Goal: Find specific page/section: Find specific page/section

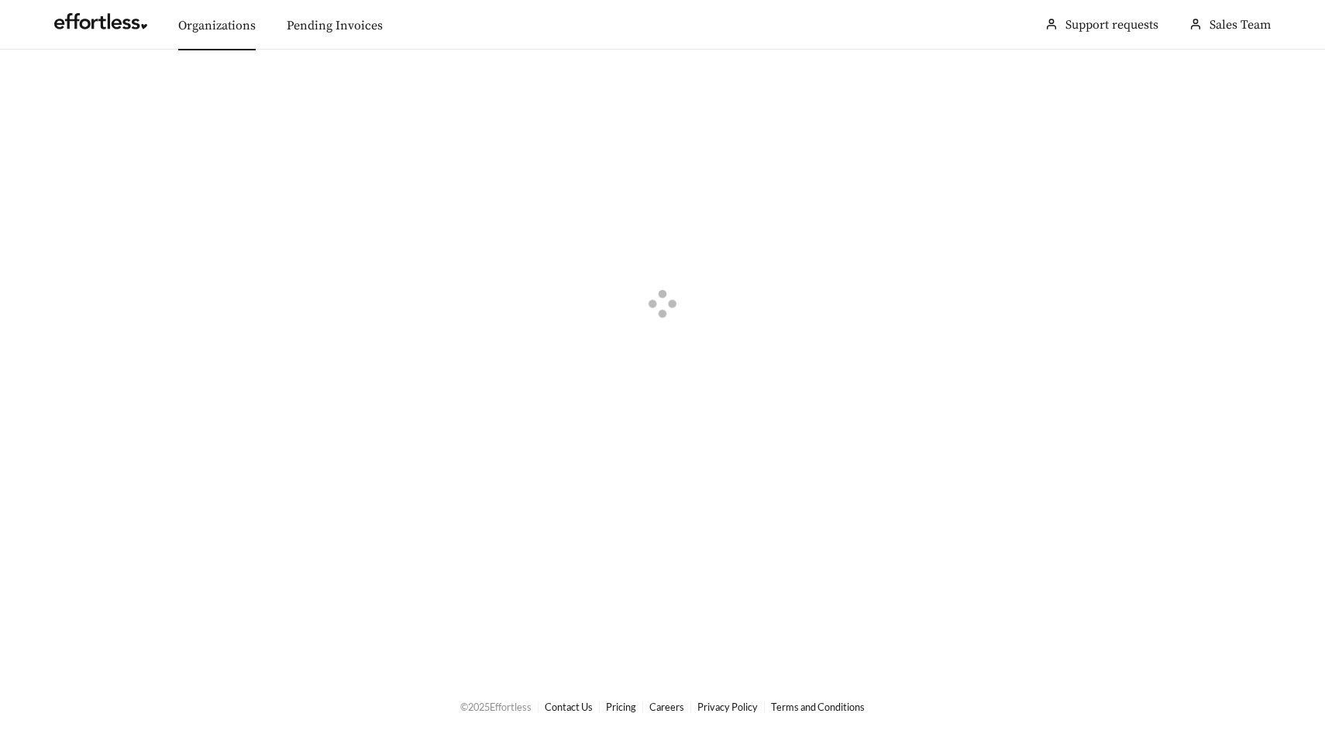
click at [201, 26] on link "Organizations" at bounding box center [216, 25] width 77 height 15
click at [54, 91] on button "button" at bounding box center [56, 87] width 34 height 17
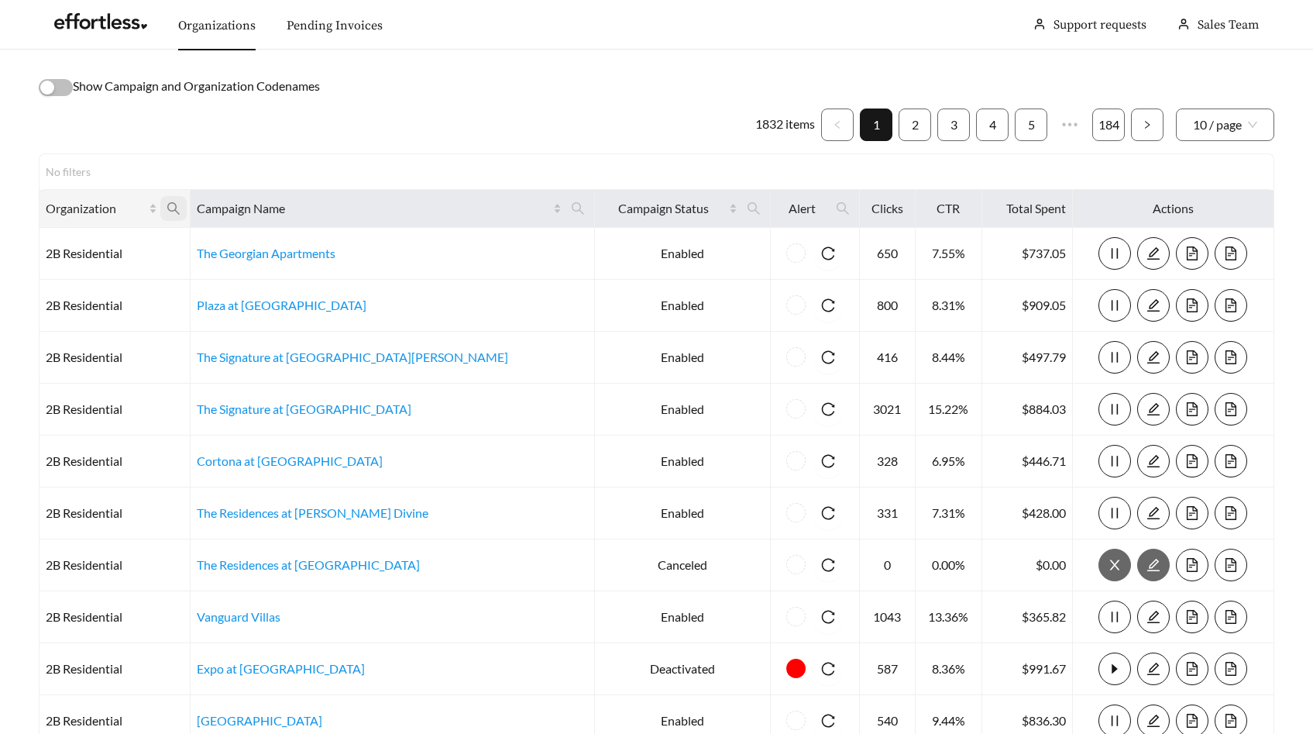
click at [187, 199] on span at bounding box center [173, 208] width 26 height 25
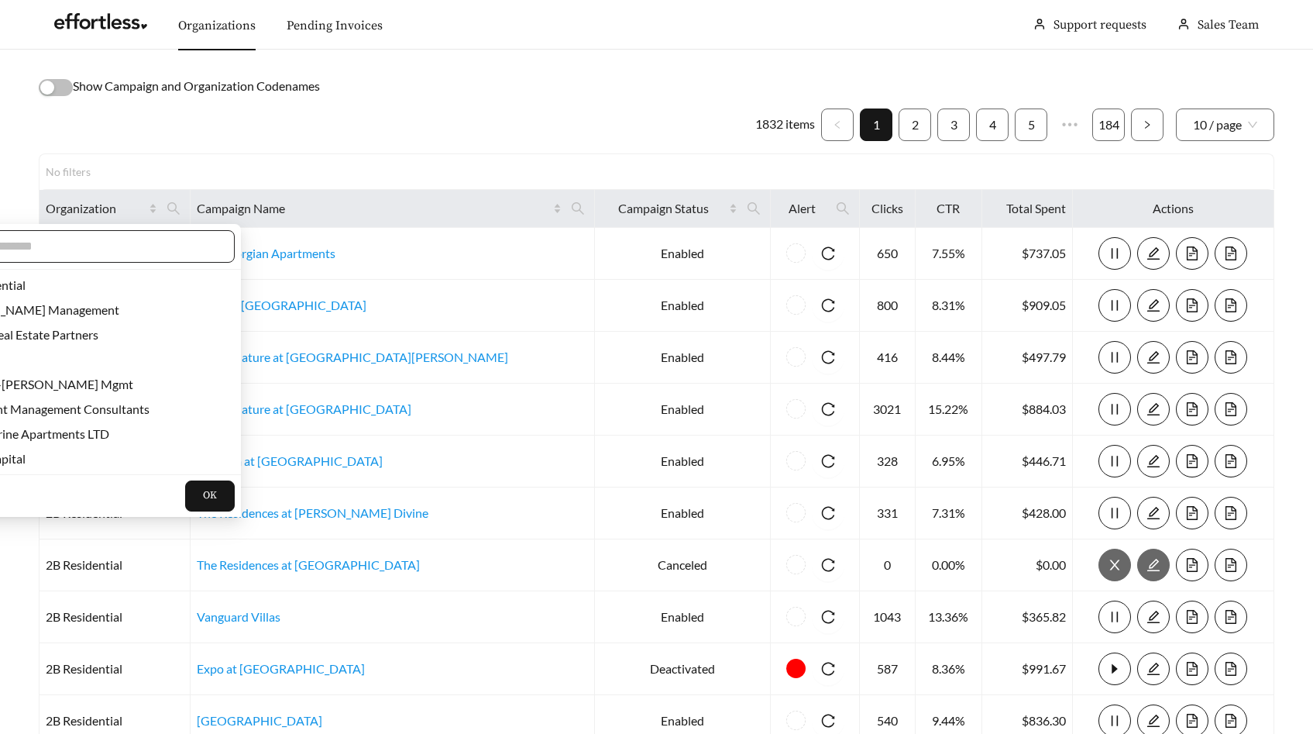
click at [161, 251] on input "text" at bounding box center [85, 246] width 266 height 19
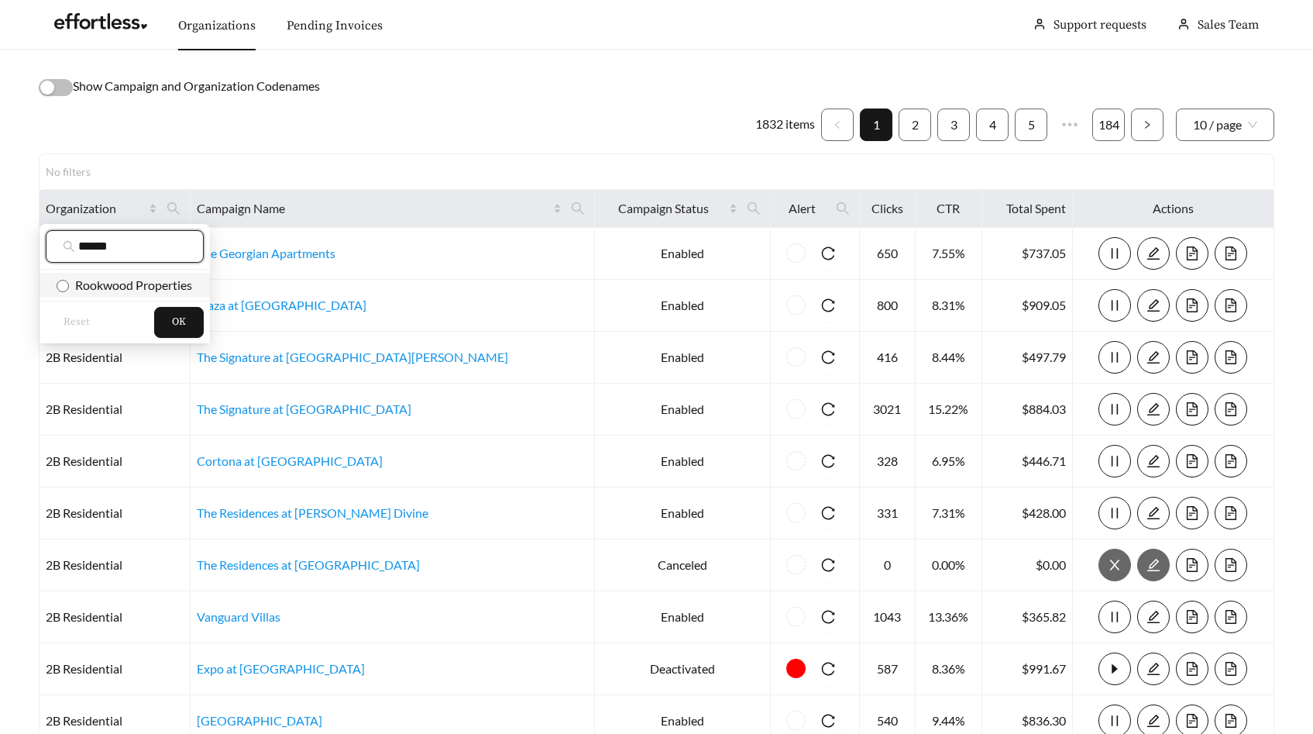
type input "******"
click at [163, 287] on span "Rookwood Properties" at bounding box center [130, 284] width 123 height 15
click at [176, 318] on span "OK" at bounding box center [179, 321] width 14 height 15
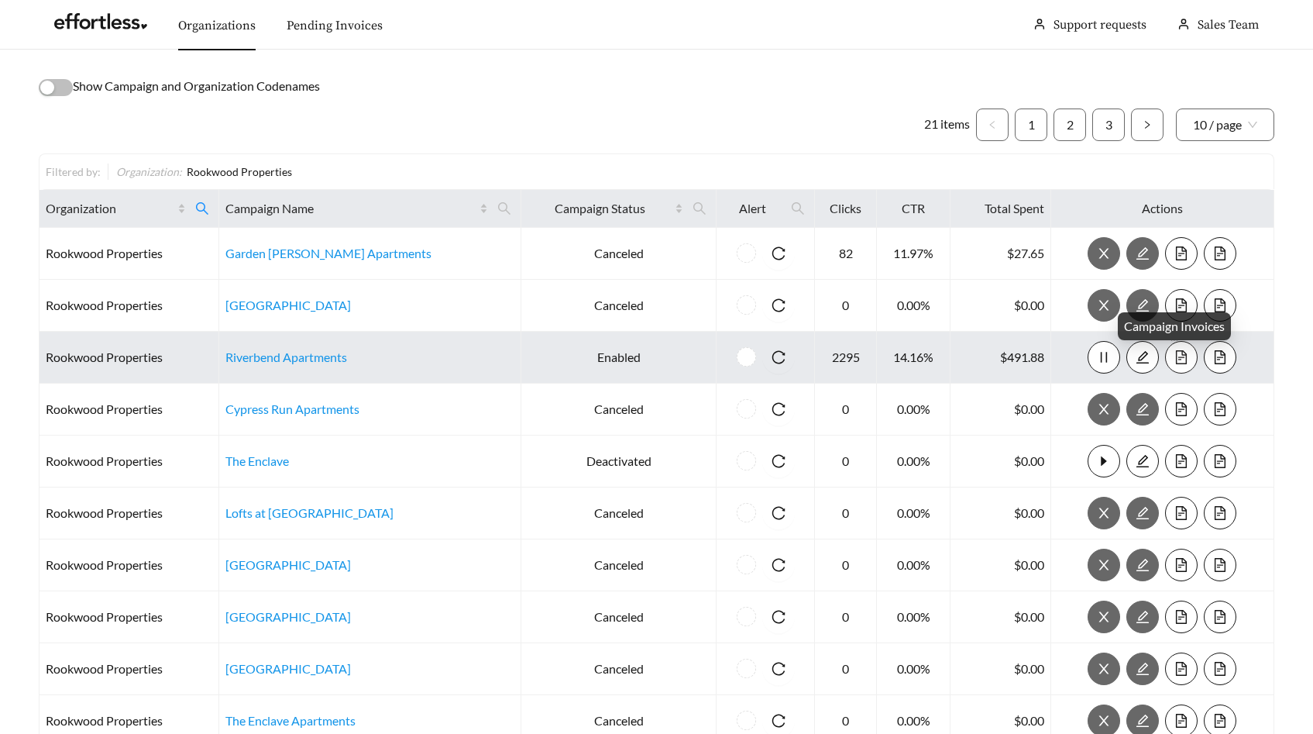
click at [1179, 355] on icon "file-text" at bounding box center [1181, 357] width 11 height 14
click at [283, 354] on link "Riverbend Apartments" at bounding box center [286, 356] width 122 height 15
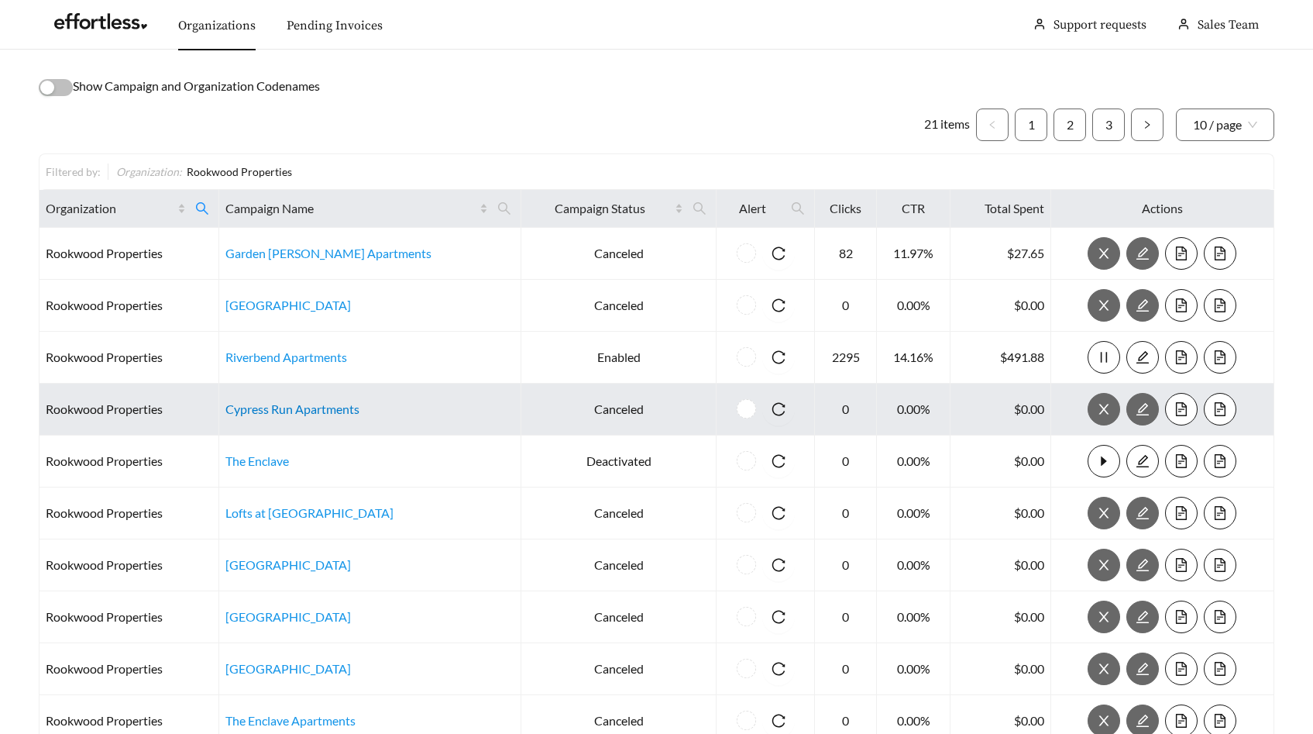
click at [303, 403] on link "Cypress Run Apartments" at bounding box center [292, 408] width 134 height 15
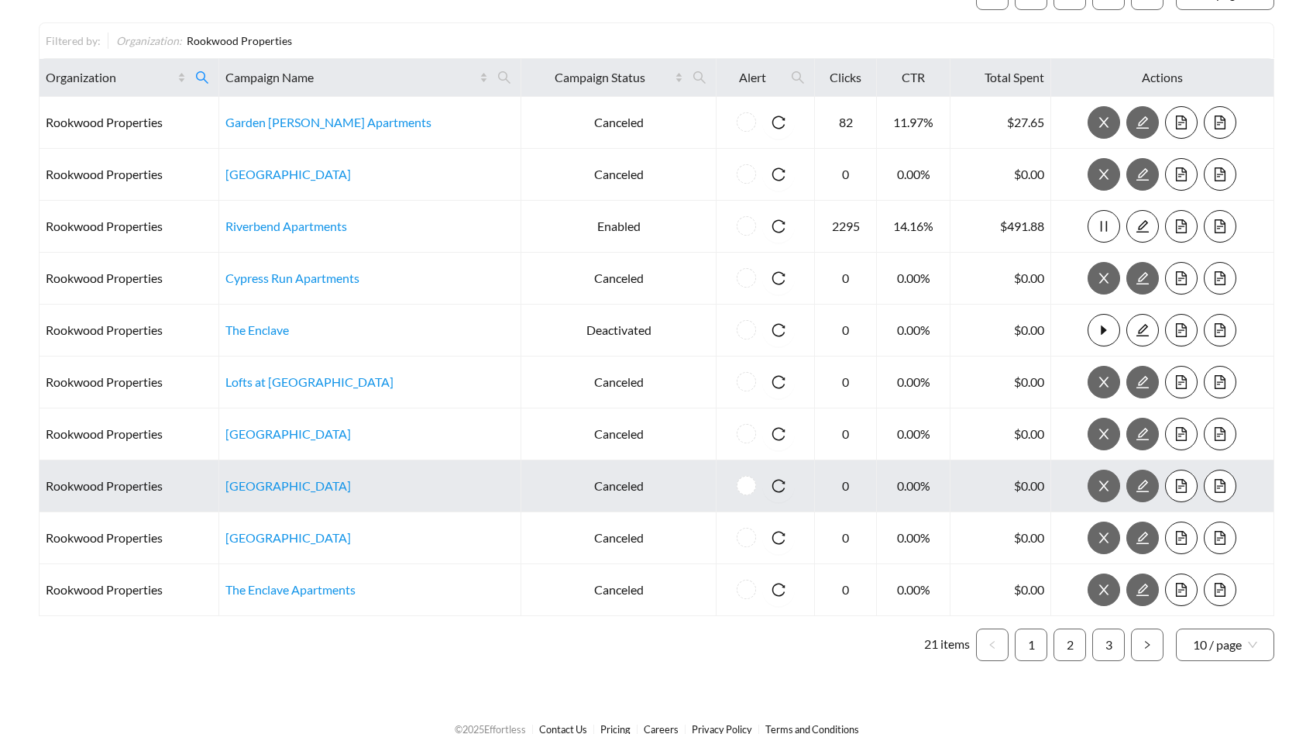
scroll to position [153, 0]
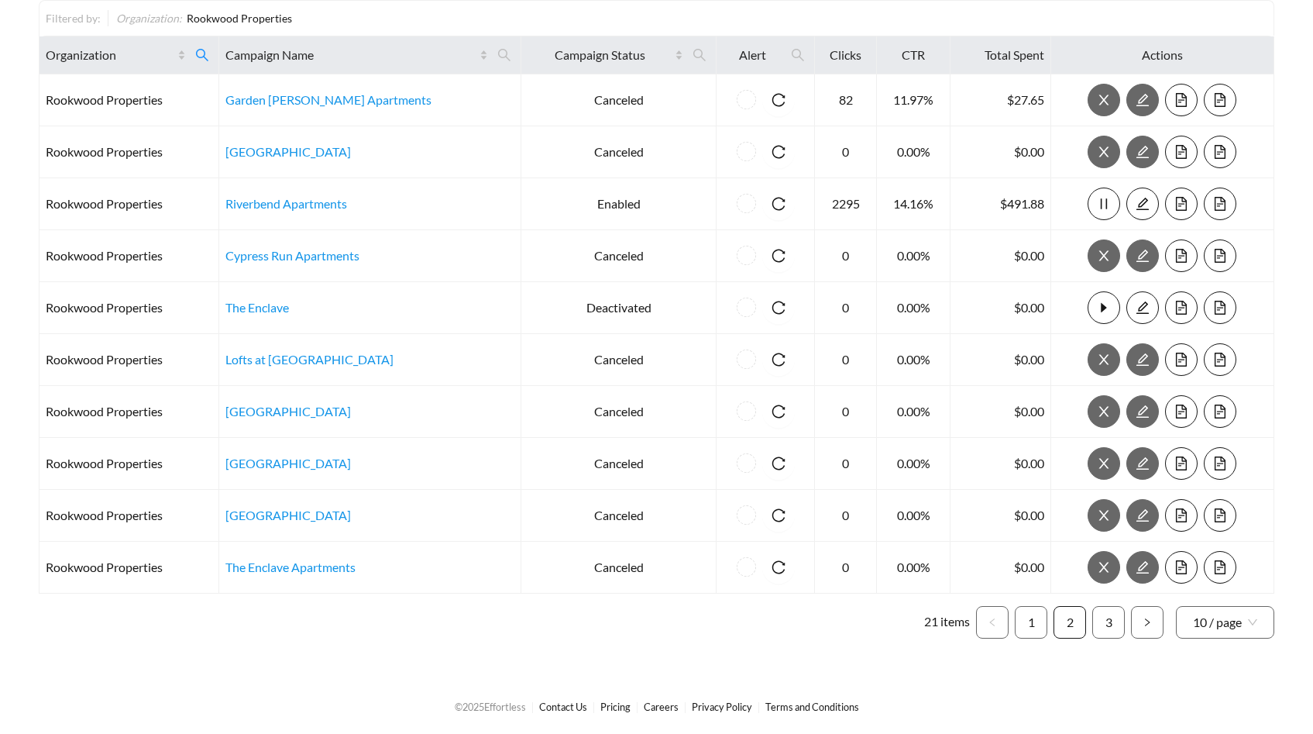
click at [1067, 627] on link "2" at bounding box center [1069, 622] width 31 height 31
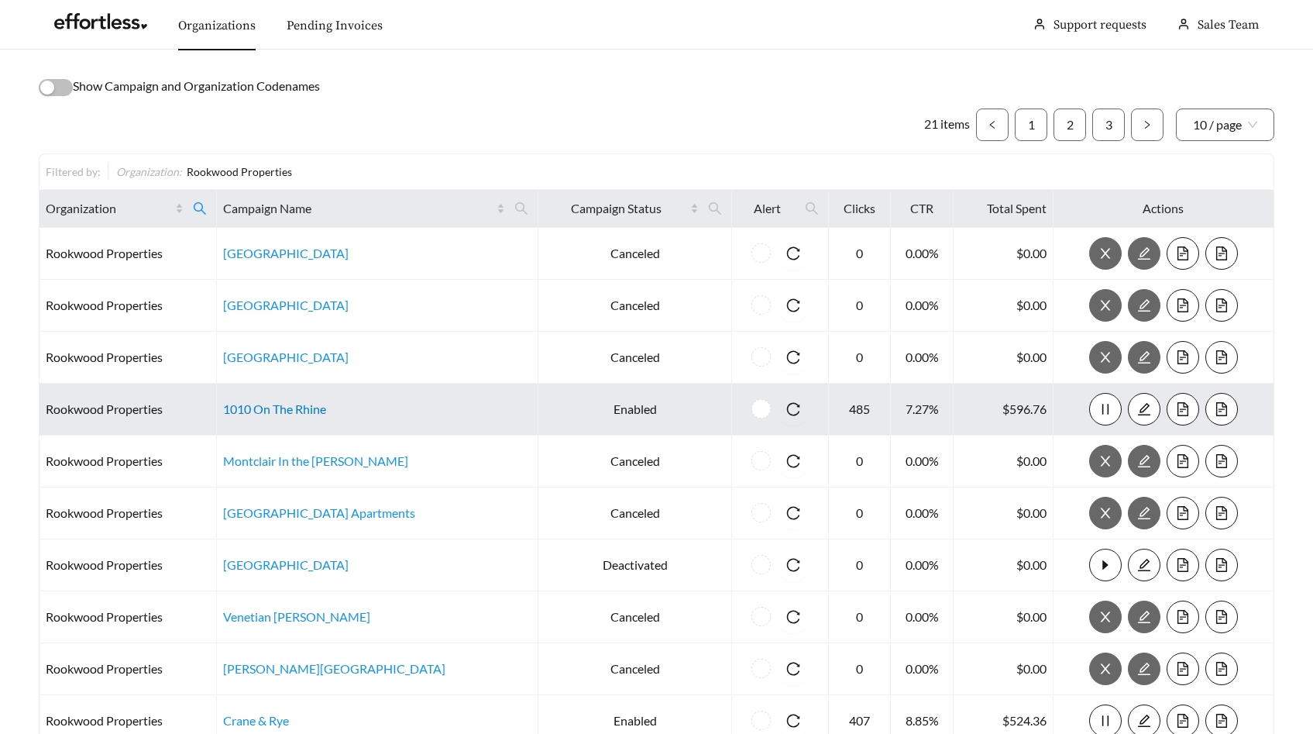
click at [326, 408] on link "1010 On The Rhine" at bounding box center [274, 408] width 103 height 15
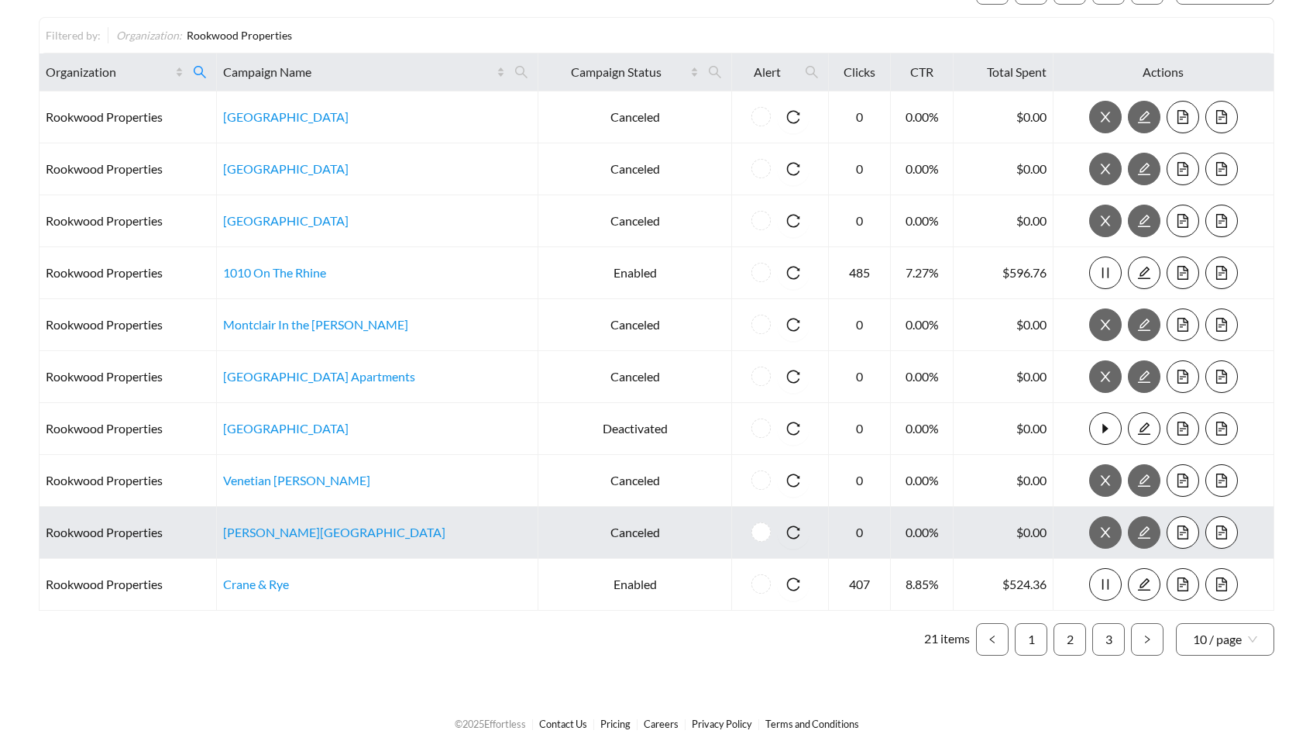
scroll to position [153, 0]
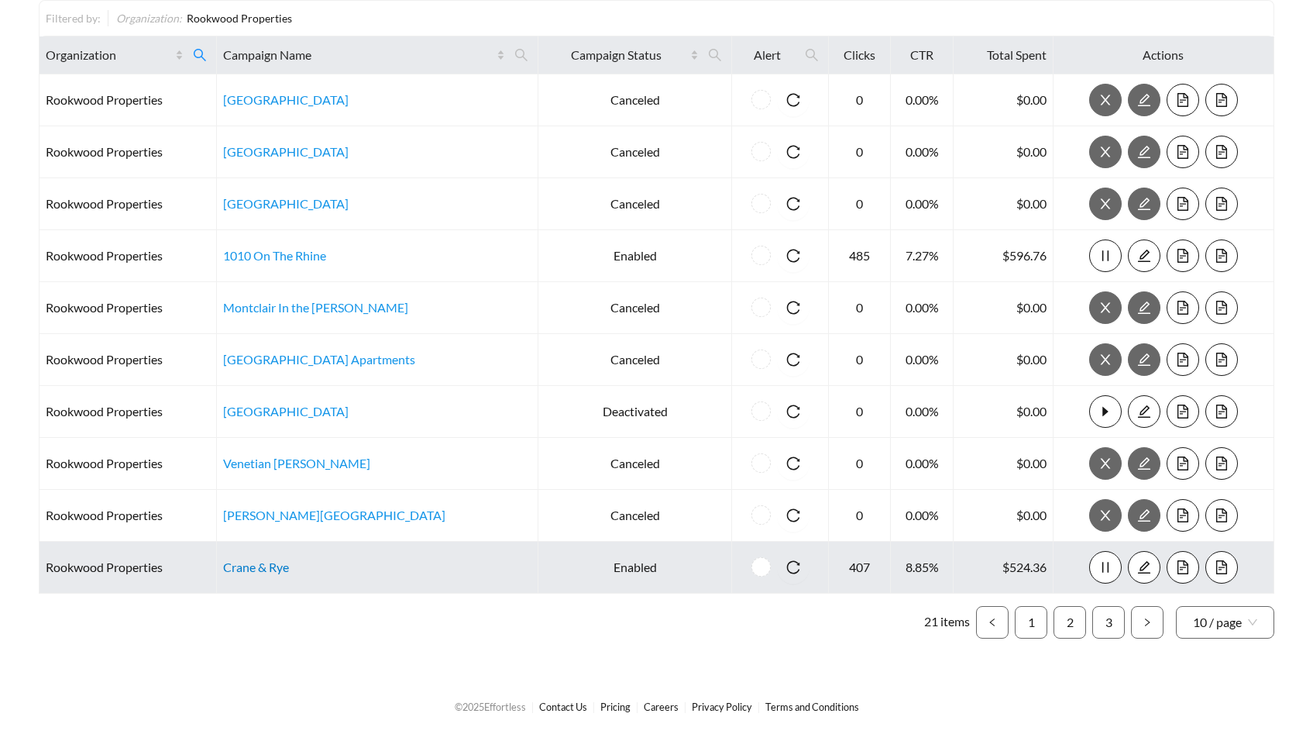
click at [289, 568] on link "Crane & Rye" at bounding box center [256, 566] width 66 height 15
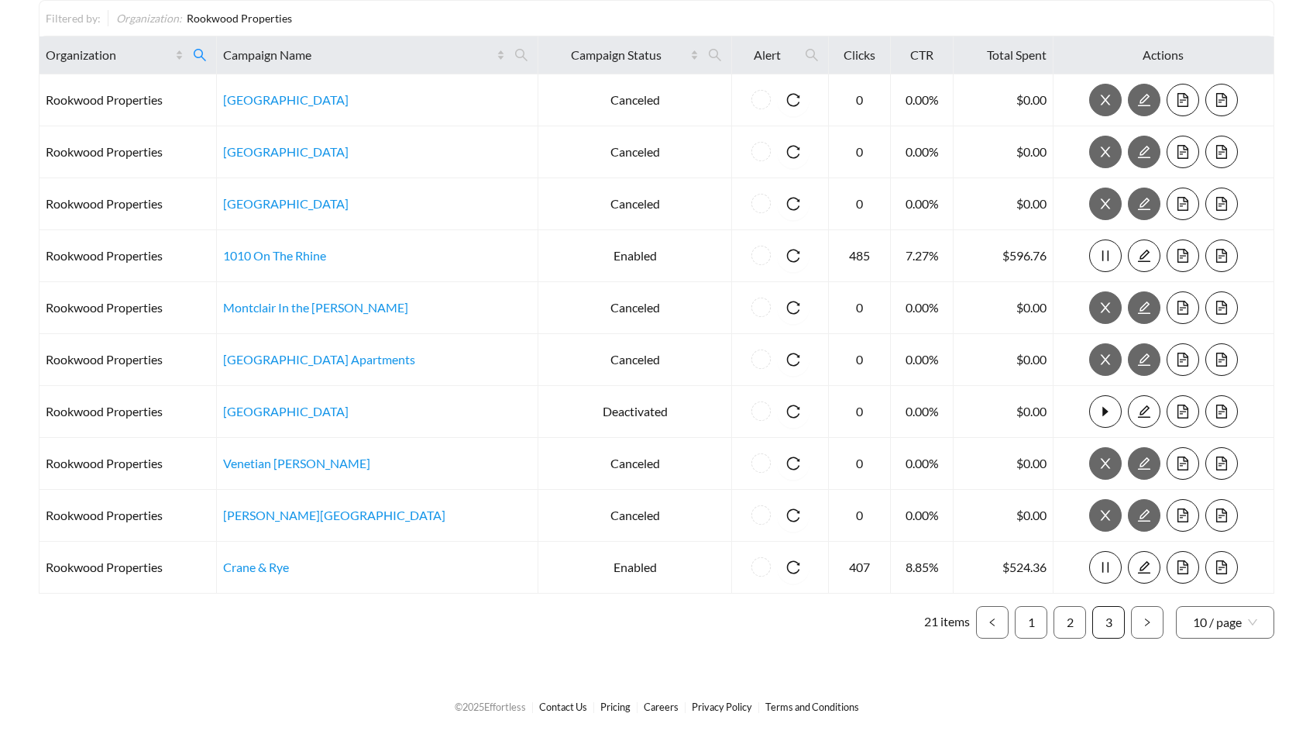
click at [1109, 618] on link "3" at bounding box center [1108, 622] width 31 height 31
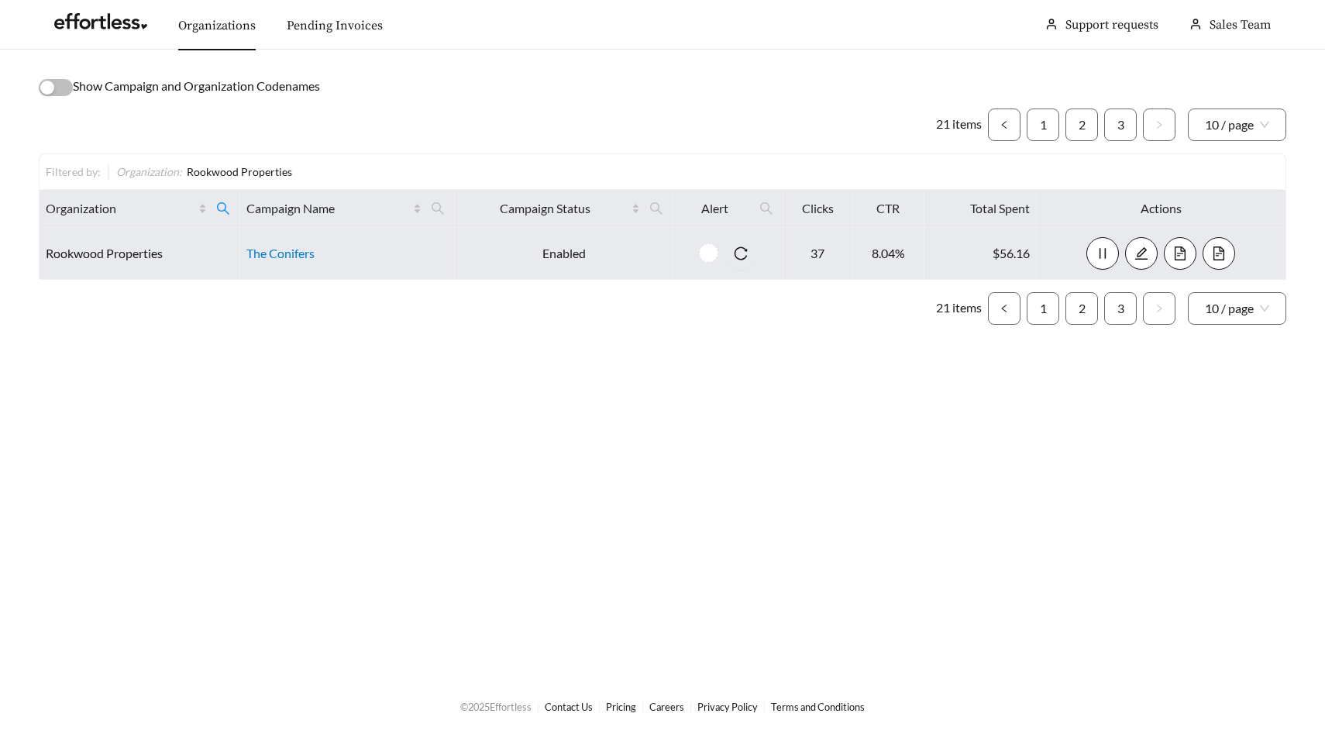
click at [301, 252] on link "The Conifers" at bounding box center [280, 253] width 68 height 15
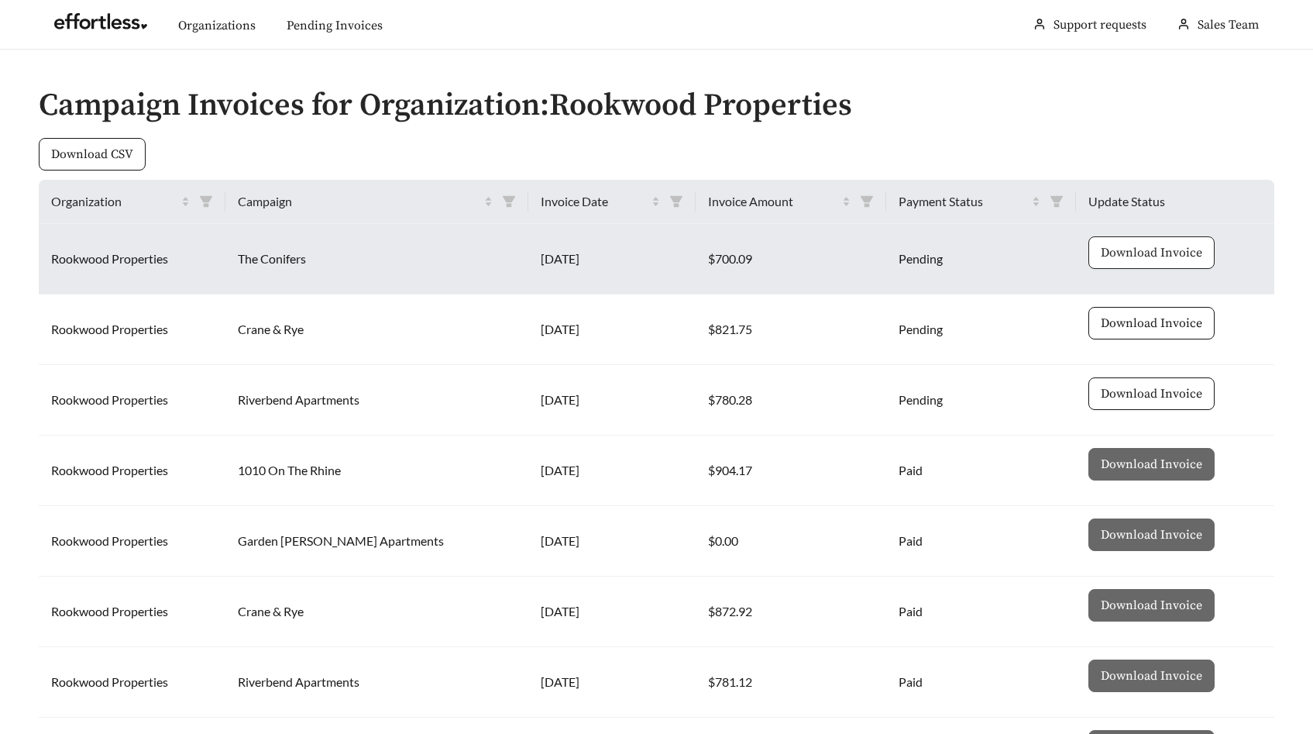
click at [1111, 256] on span "Download Invoice" at bounding box center [1151, 252] width 101 height 19
